Goal: Task Accomplishment & Management: Manage account settings

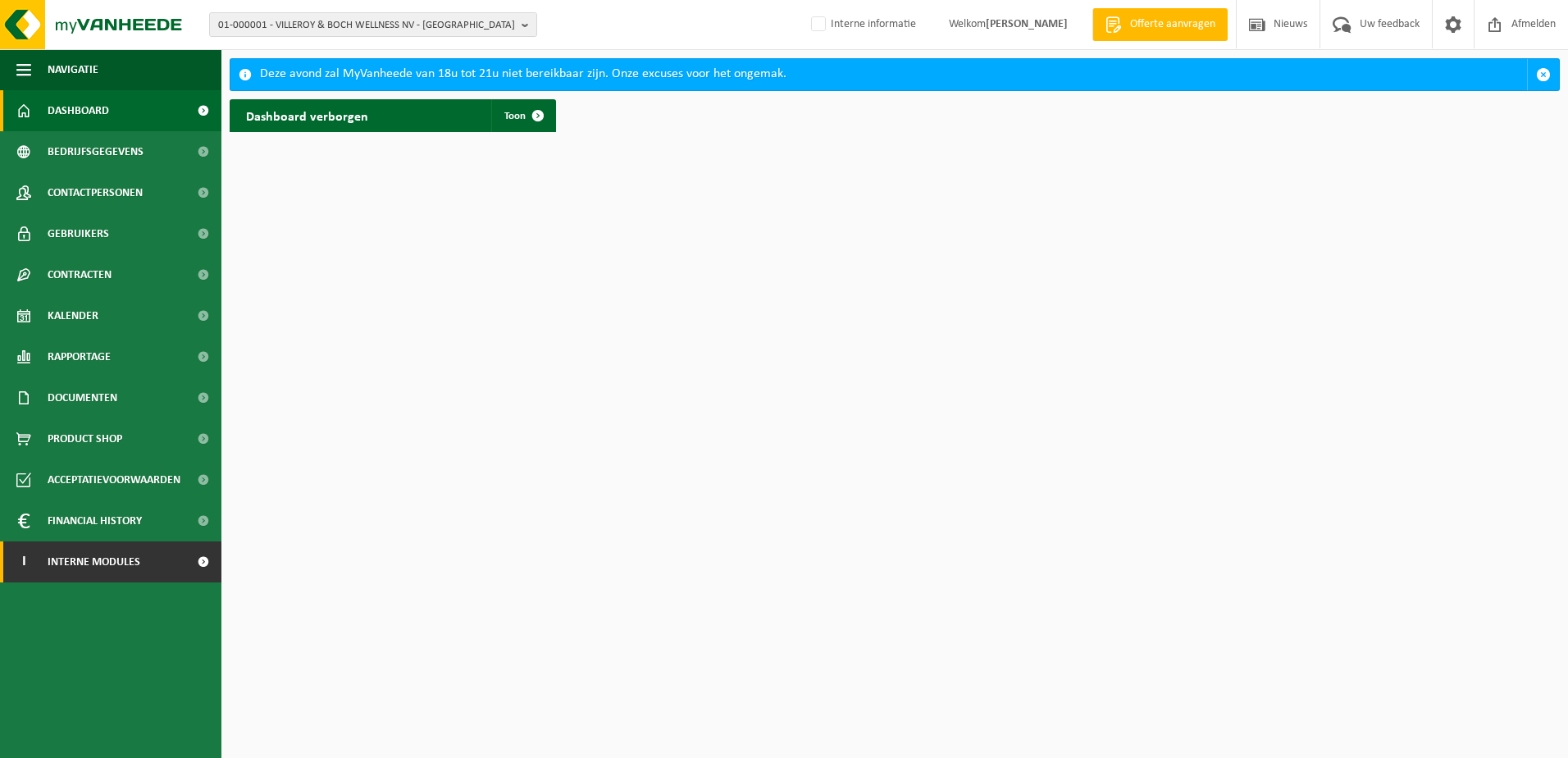
click at [127, 563] on span "Interne modules" at bounding box center [94, 561] width 93 height 41
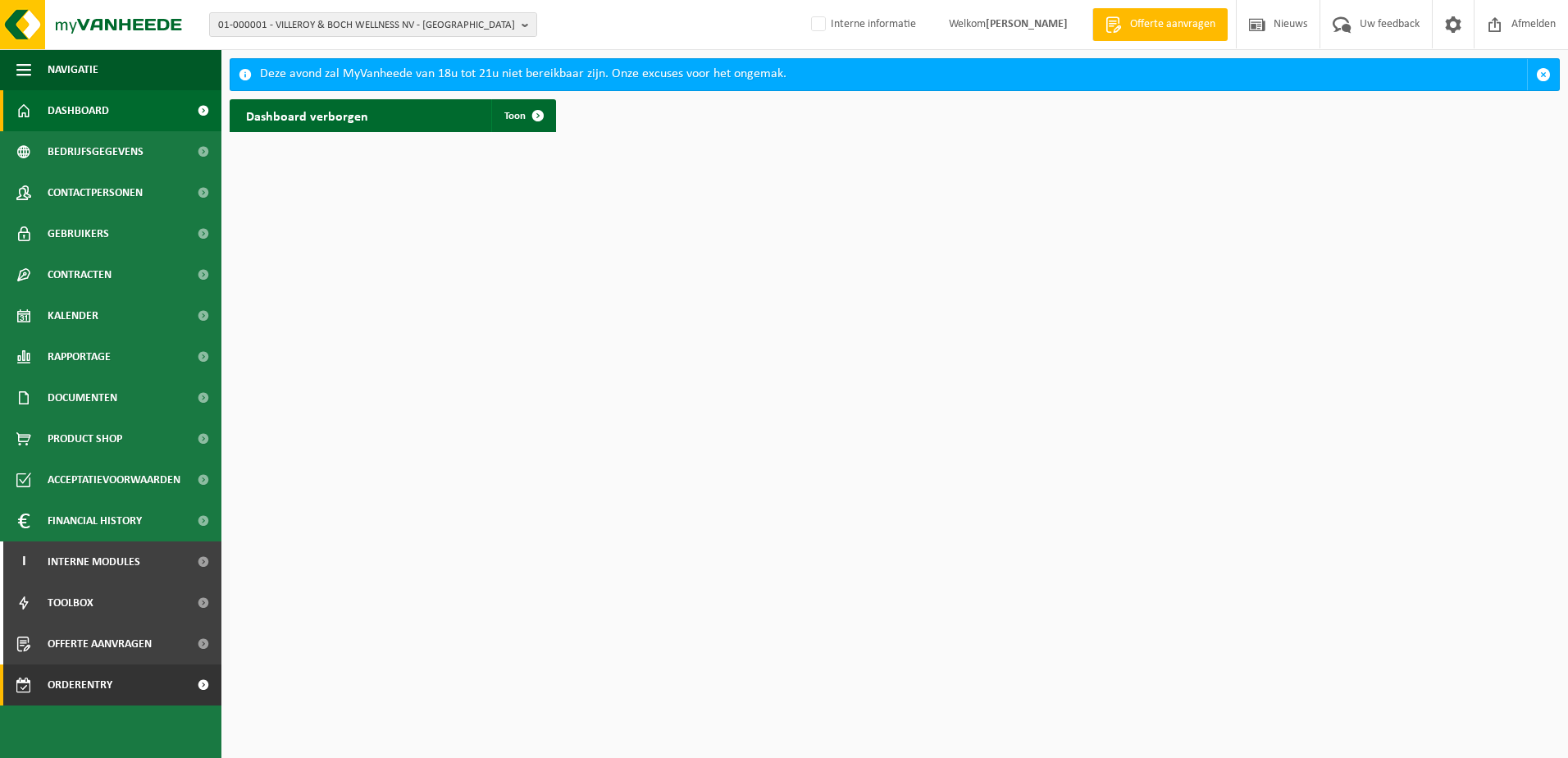
click at [86, 688] on span "Orderentry Goedkeuring" at bounding box center [117, 684] width 138 height 41
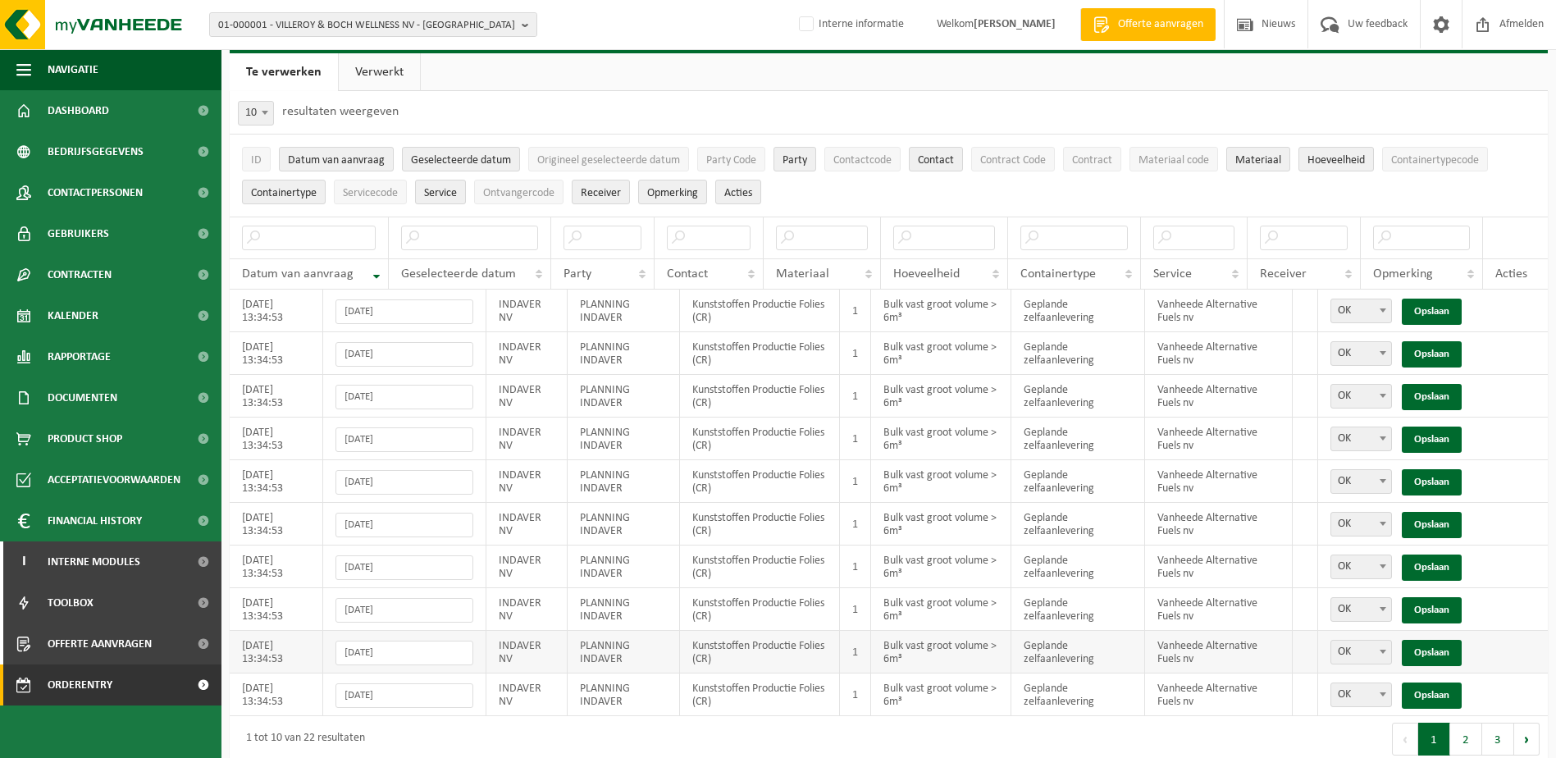
scroll to position [57, 0]
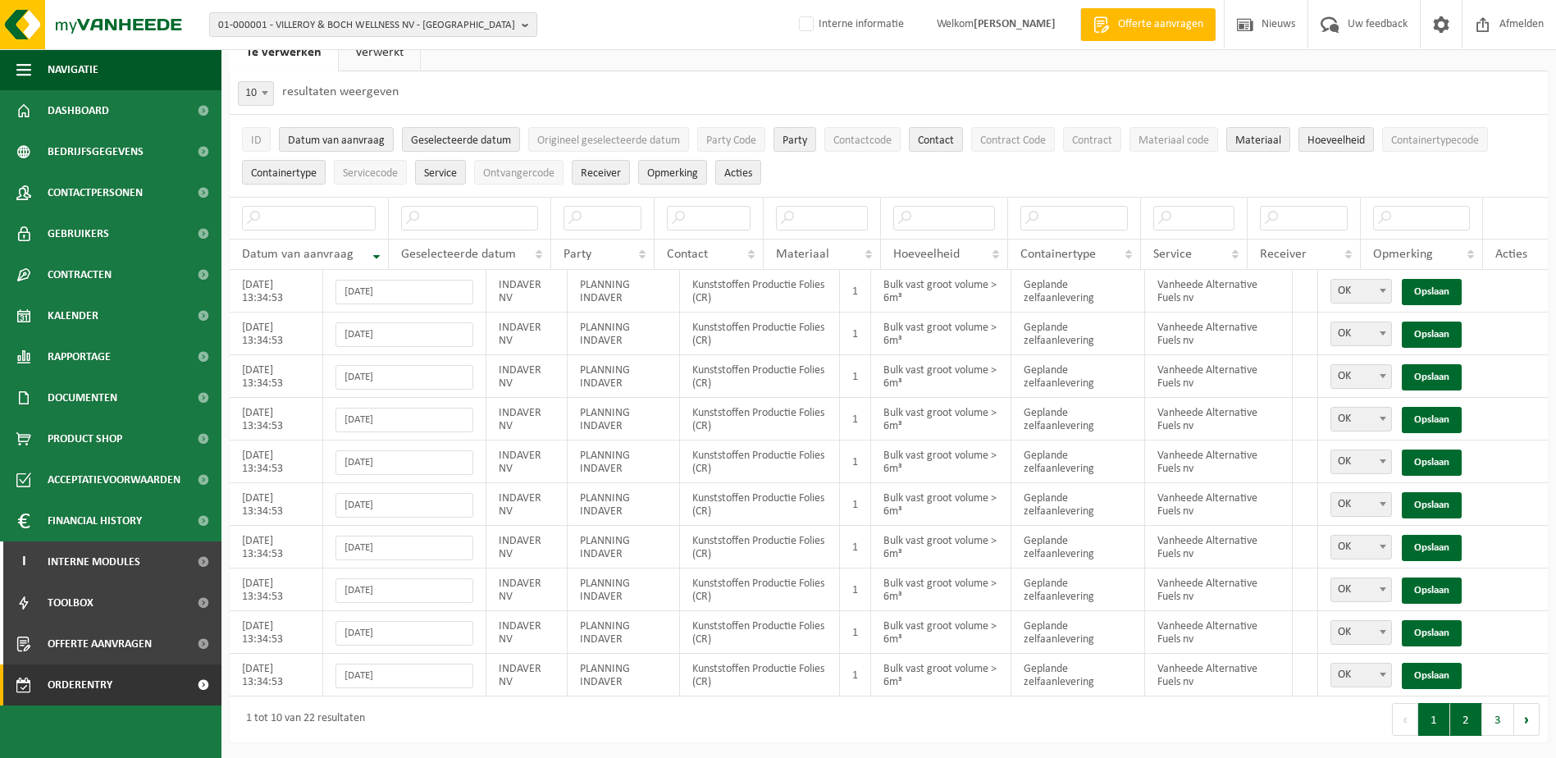
click at [1464, 722] on button "2" at bounding box center [1466, 719] width 32 height 33
click at [1497, 726] on button "3" at bounding box center [1498, 719] width 32 height 33
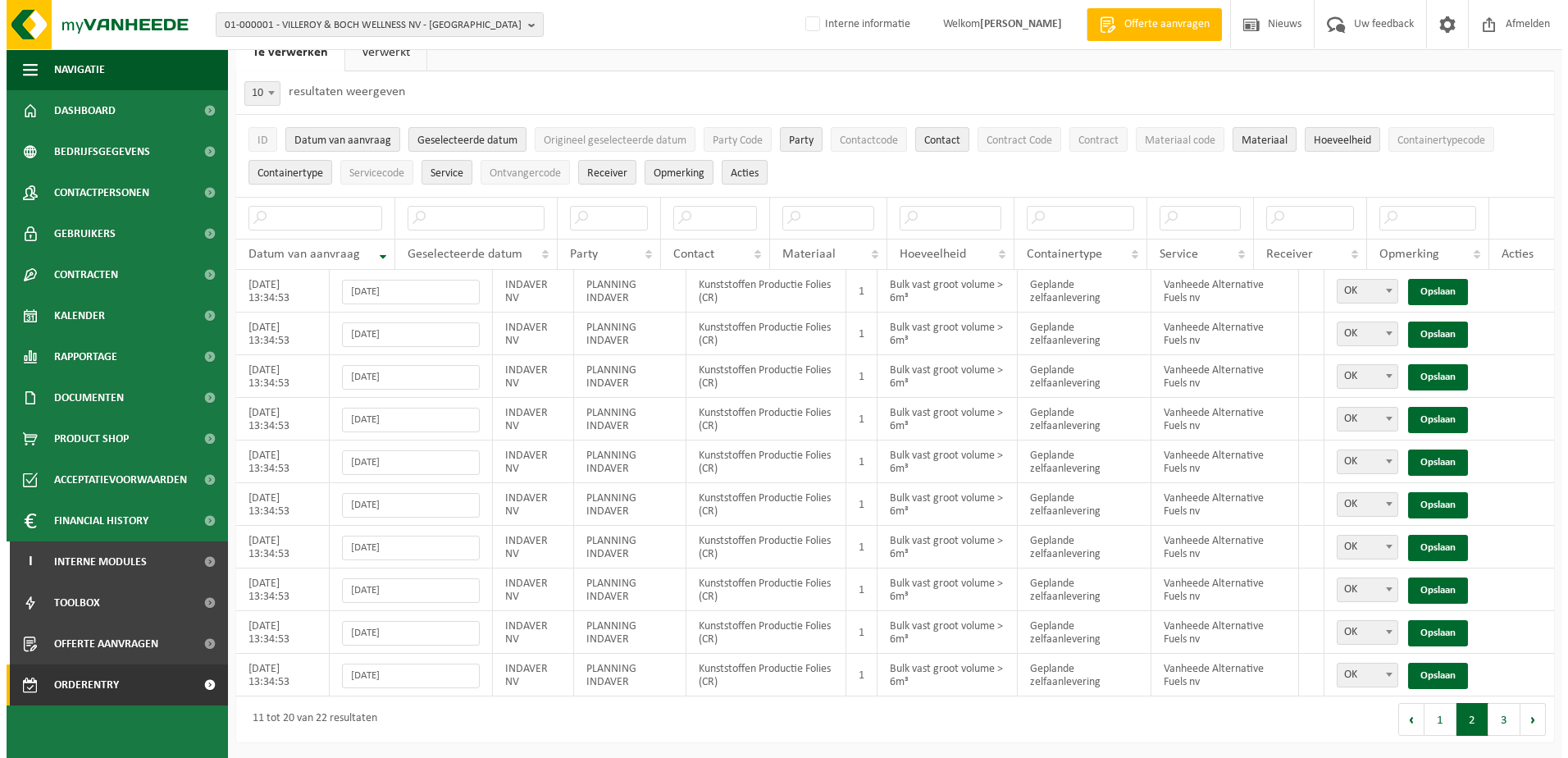
scroll to position [0, 0]
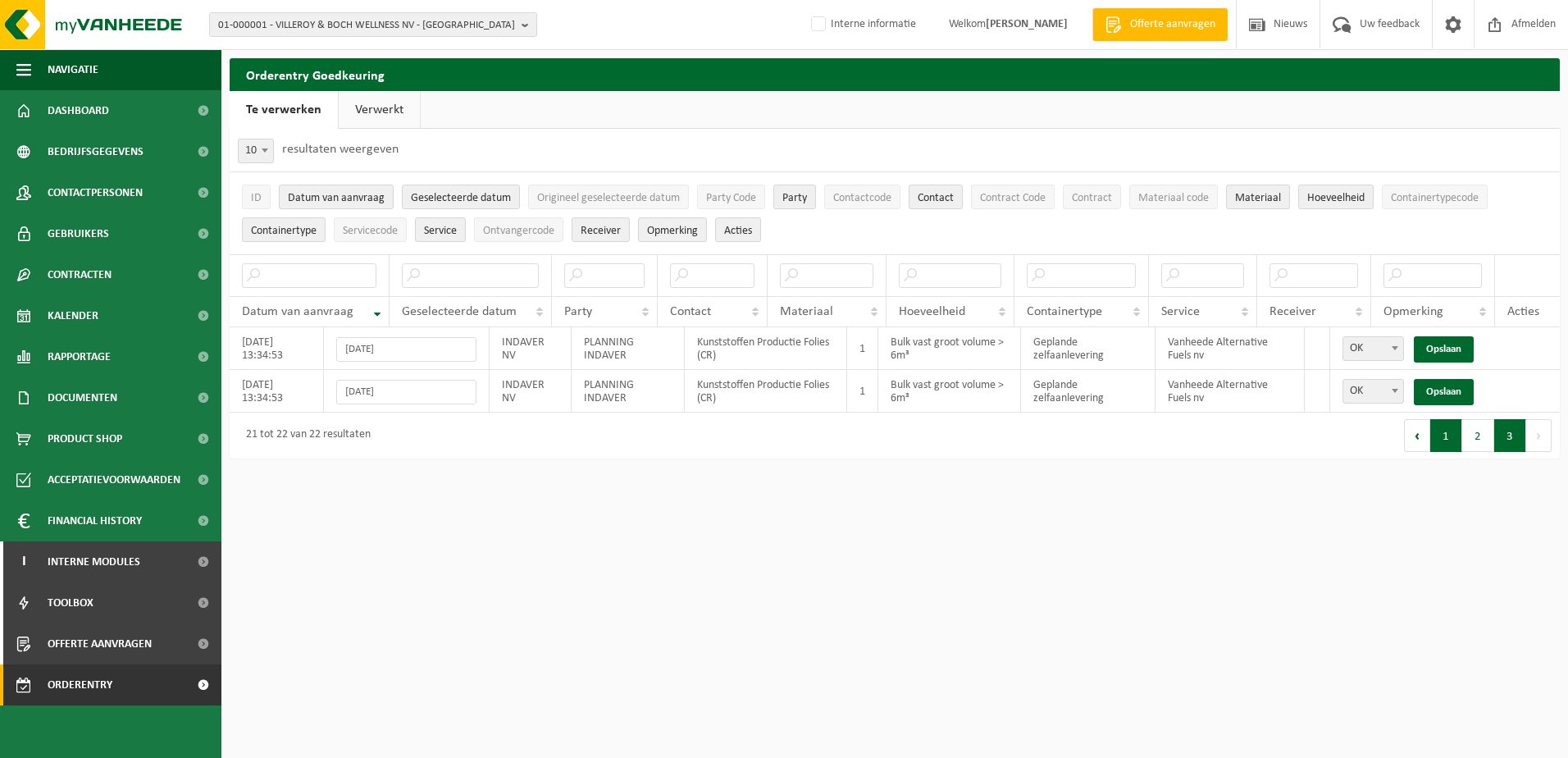
click at [1448, 438] on button "1" at bounding box center [1446, 435] width 32 height 33
